Goal: Task Accomplishment & Management: Use online tool/utility

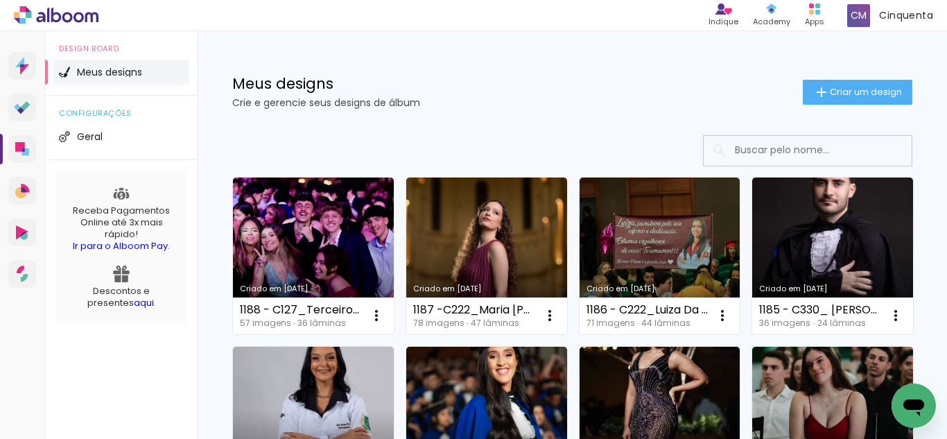
click at [830, 94] on span "Criar um design" at bounding box center [866, 91] width 72 height 9
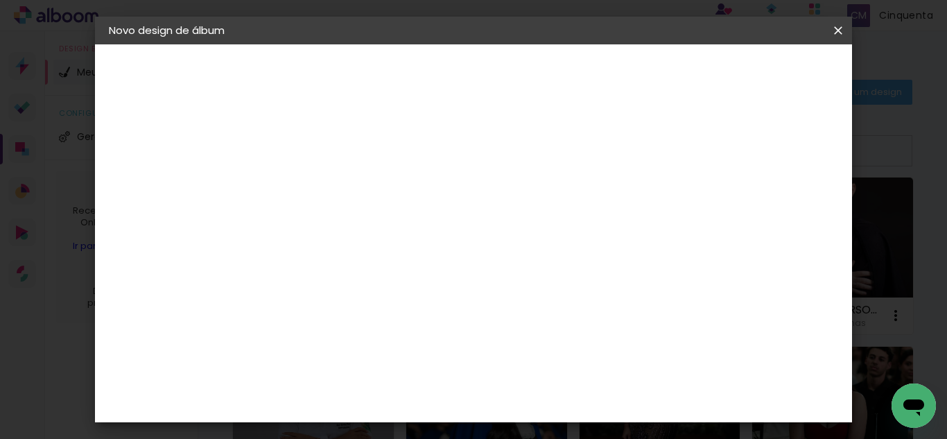
scroll to position [0, 265]
type input "1189 - C330_Colação UniAcademia [DATE]_ [PERSON_NAME]"
type paper-input "1189 - C330_Colação UniAcademia [DATE]_ [PERSON_NAME]"
click at [0, 0] on slot "Avançar" at bounding box center [0, 0] width 0 height 0
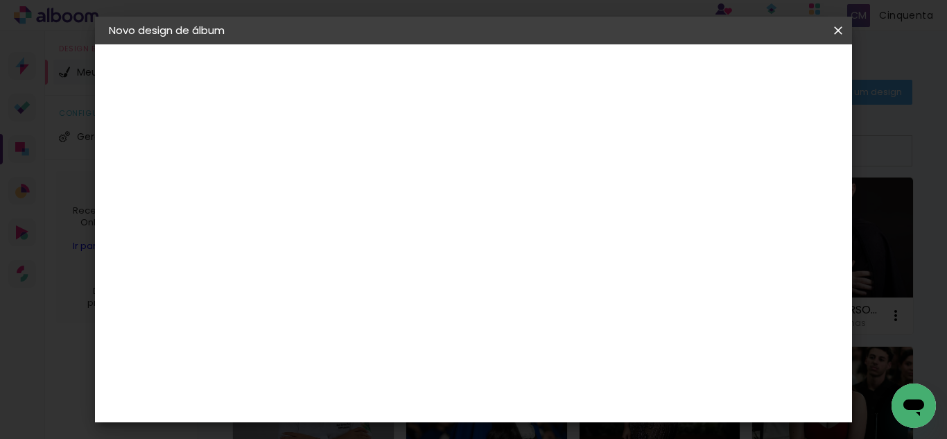
click at [0, 0] on slot "Tamanho Livre" at bounding box center [0, 0] width 0 height 0
click at [0, 0] on slot "Avançar" at bounding box center [0, 0] width 0 height 0
type input "4"
type paper-input "4"
click at [775, 217] on input "4" at bounding box center [769, 209] width 25 height 21
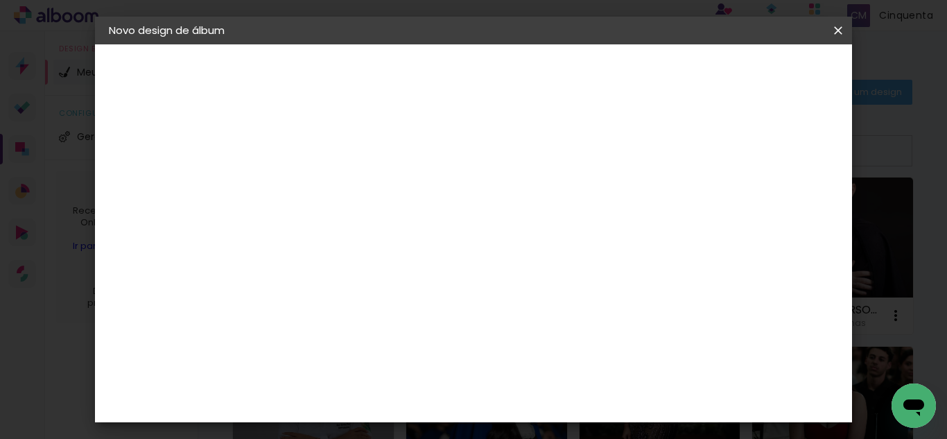
type input "1"
type paper-input "1"
click at [343, 164] on input "1" at bounding box center [326, 158] width 48 height 17
type input "0"
type paper-input "0"
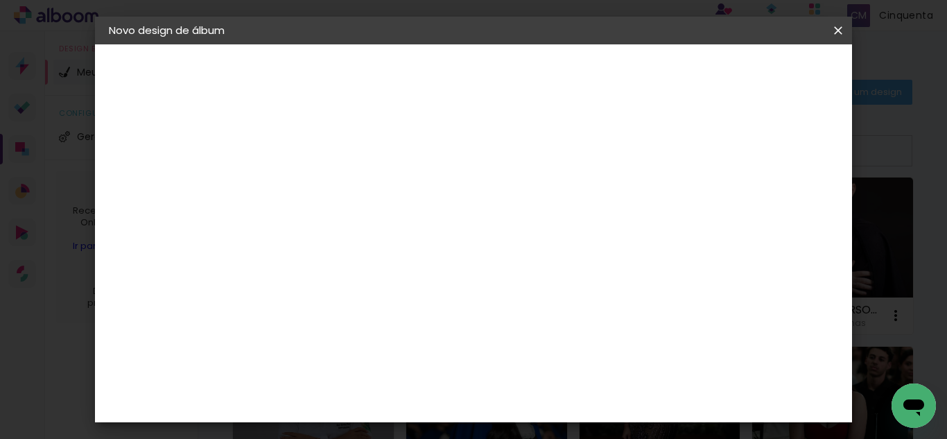
click at [343, 166] on input "0" at bounding box center [326, 158] width 48 height 17
type input "0"
click at [343, 166] on input "0" at bounding box center [326, 158] width 48 height 17
click at [770, 213] on input "4" at bounding box center [770, 209] width 25 height 21
type input "3"
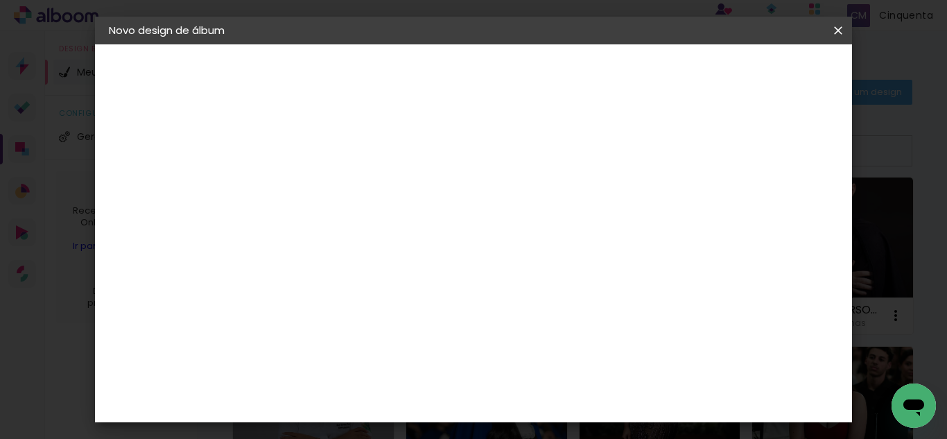
type paper-input "3"
click at [776, 216] on input "3" at bounding box center [770, 209] width 25 height 21
type input "2"
type paper-input "2"
click at [776, 216] on input "2" at bounding box center [771, 209] width 25 height 21
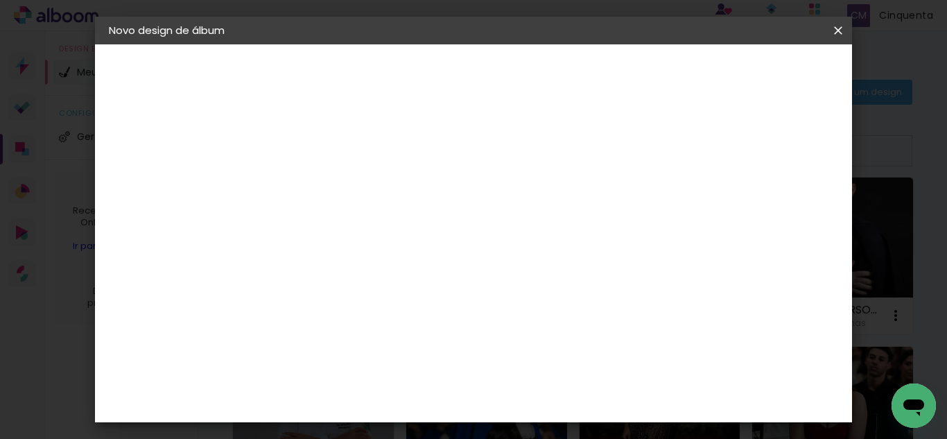
type input "1"
type paper-input "1"
click at [776, 216] on input "1" at bounding box center [774, 209] width 25 height 21
type input "0"
click at [778, 216] on input "0" at bounding box center [775, 209] width 25 height 21
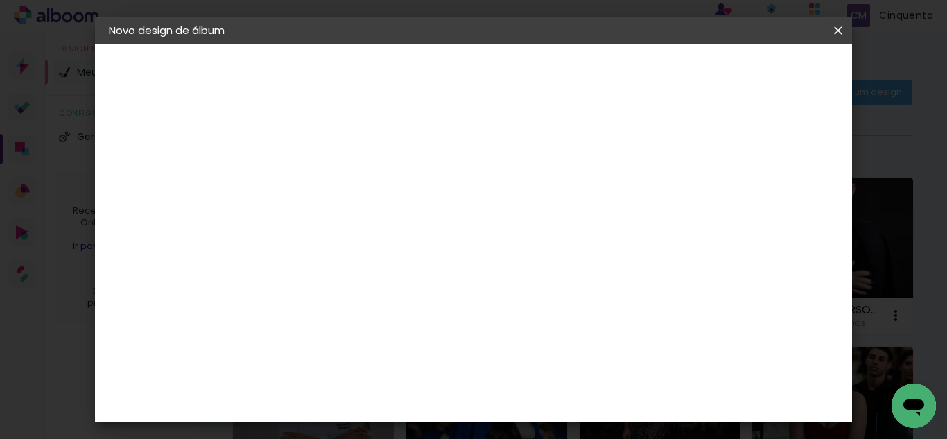
type input "0"
click at [779, 216] on input "0" at bounding box center [775, 209] width 25 height 21
click at [562, 374] on input "60" at bounding box center [550, 375] width 36 height 21
type input "6"
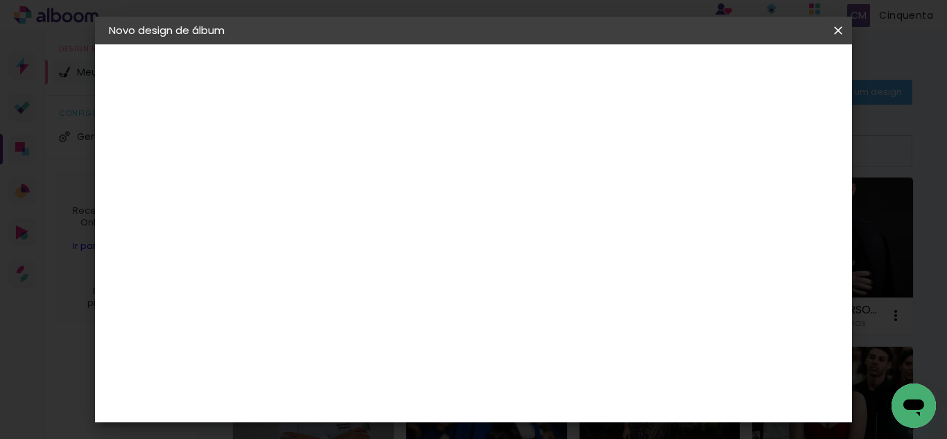
scroll to position [463, 0]
type input "30"
type paper-input "30"
click at [394, 242] on input "30" at bounding box center [386, 243] width 36 height 21
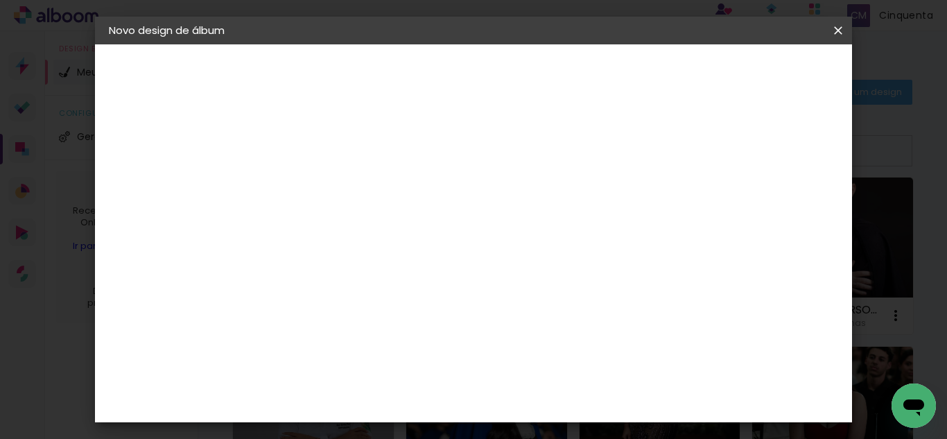
type input "20"
type paper-input "20"
click at [472, 214] on span "15" at bounding box center [470, 217] width 21 height 21
click at [477, 218] on span "15" at bounding box center [470, 217] width 21 height 21
click at [479, 220] on span "15" at bounding box center [470, 217] width 21 height 21
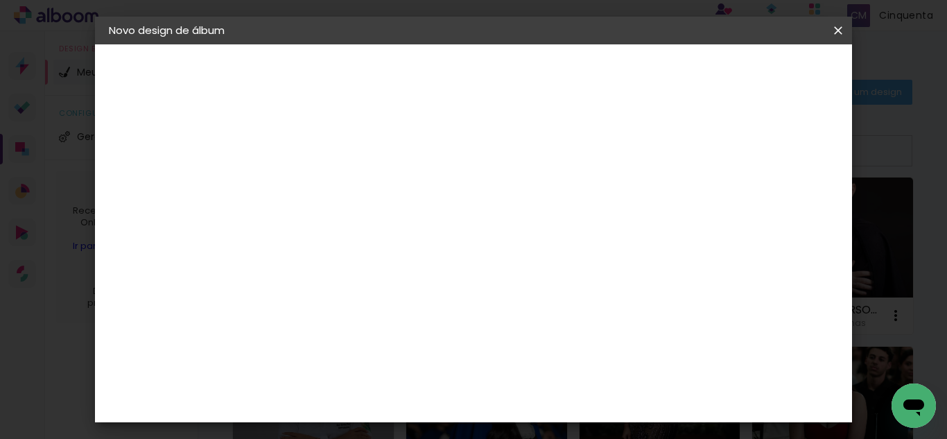
scroll to position [263, 0]
click at [473, 250] on div "15 cm" at bounding box center [479, 235] width 159 height 35
click at [472, 237] on span "15" at bounding box center [470, 235] width 21 height 21
click at [492, 249] on div "15 cm" at bounding box center [479, 235] width 159 height 35
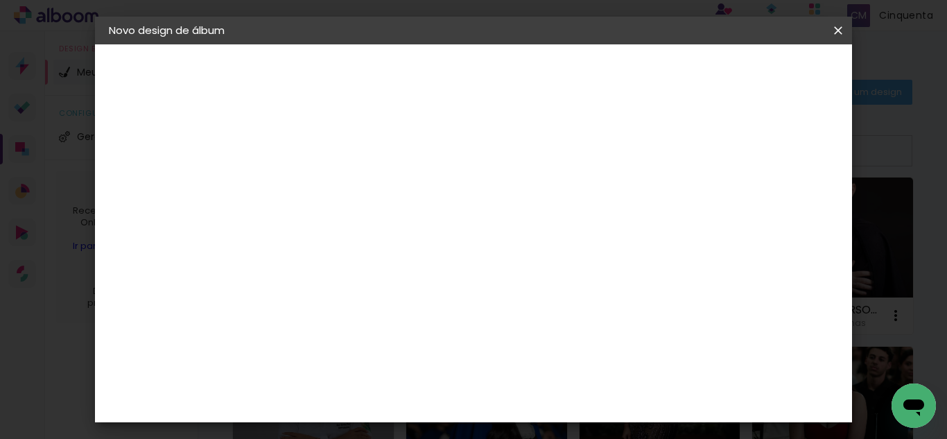
scroll to position [401, 0]
click at [668, 76] on span "Iniciar design" at bounding box center [641, 78] width 55 height 19
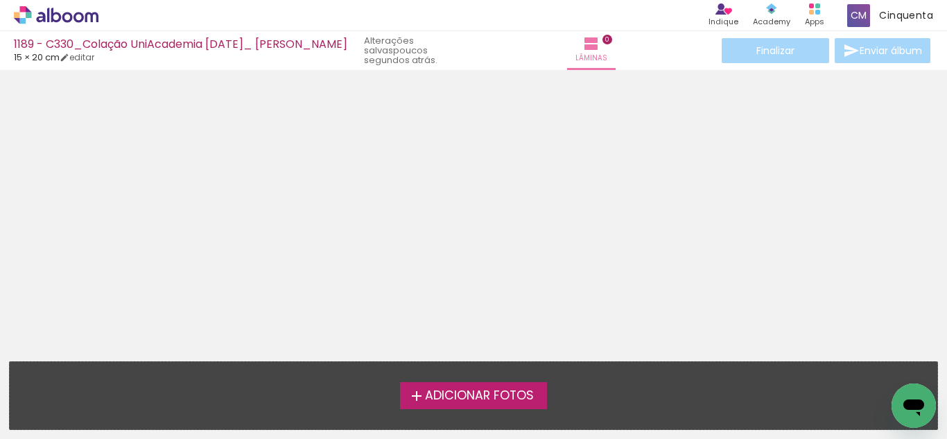
click at [465, 390] on span "Adicionar Fotos" at bounding box center [479, 396] width 109 height 12
click at [0, 0] on input "file" at bounding box center [0, 0] width 0 height 0
